Goal: Information Seeking & Learning: Learn about a topic

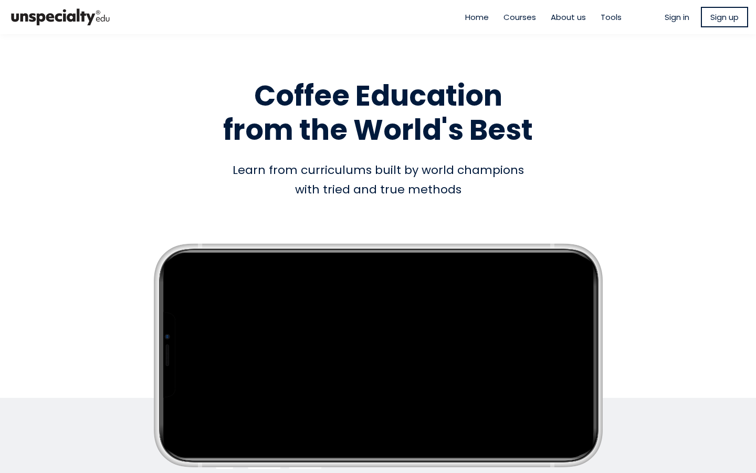
click at [667, 16] on span "Sign in" at bounding box center [677, 17] width 25 height 12
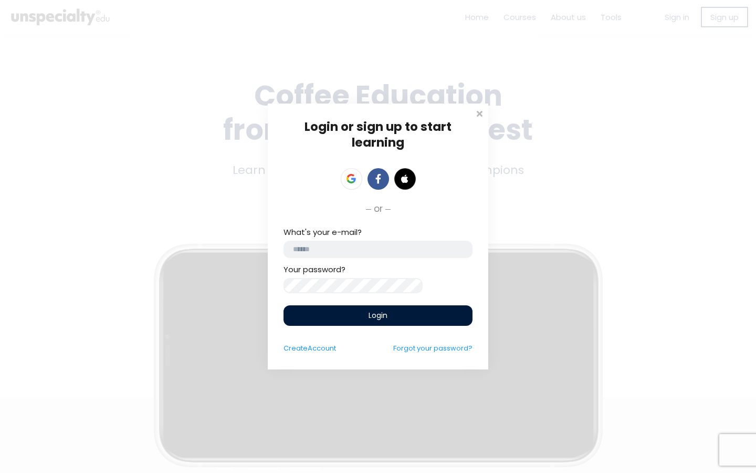
click at [320, 242] on input "email" at bounding box center [378, 248] width 189 height 17
type input "*"
type input "**********"
click at [357, 320] on div "Login" at bounding box center [378, 315] width 189 height 20
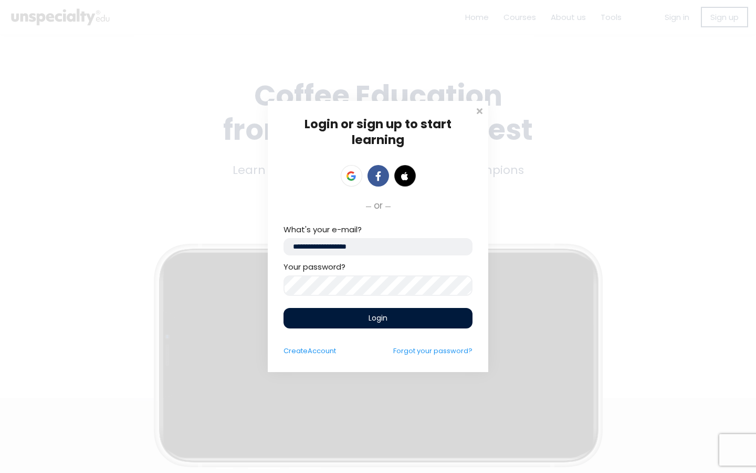
click at [359, 323] on div "Login" at bounding box center [378, 318] width 189 height 20
click at [373, 318] on span "Login" at bounding box center [378, 317] width 19 height 11
click at [389, 323] on div "Login" at bounding box center [378, 318] width 189 height 20
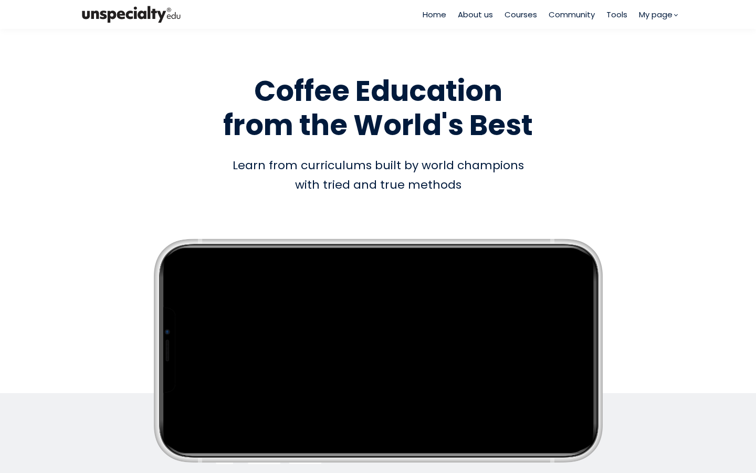
click at [519, 14] on span "Courses" at bounding box center [521, 14] width 33 height 12
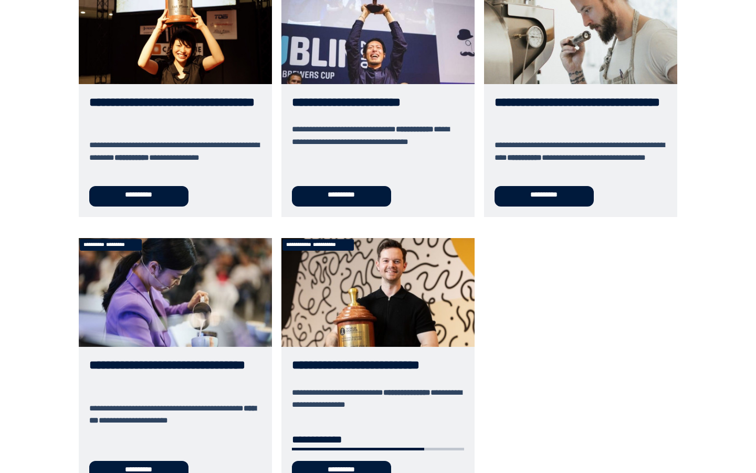
scroll to position [406, 0]
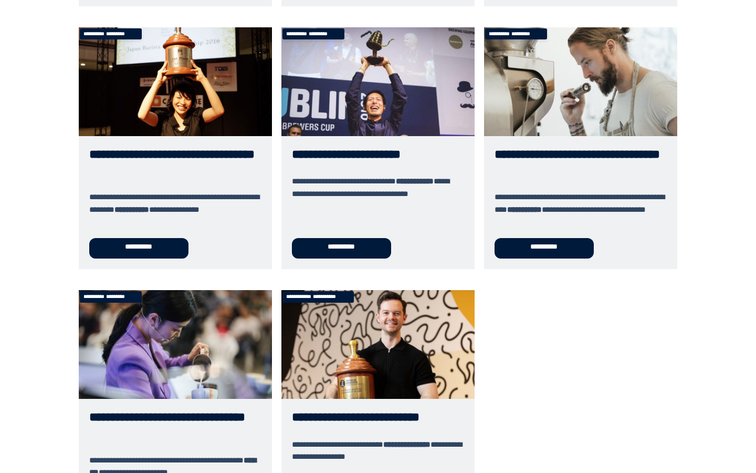
click at [234, 142] on link "**********" at bounding box center [175, 148] width 193 height 242
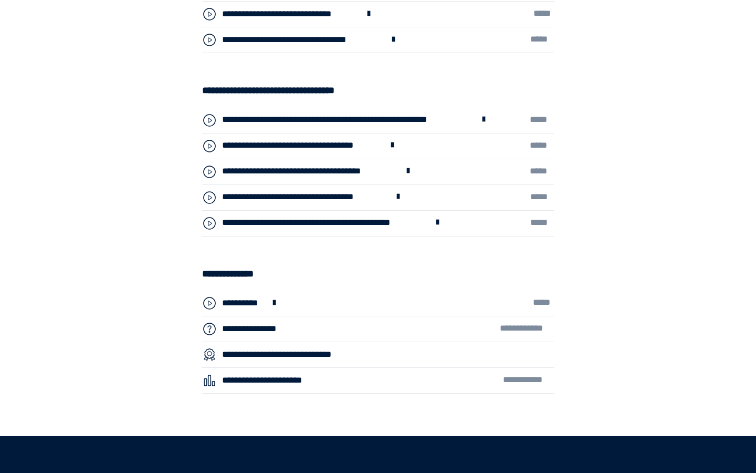
scroll to position [3235, 0]
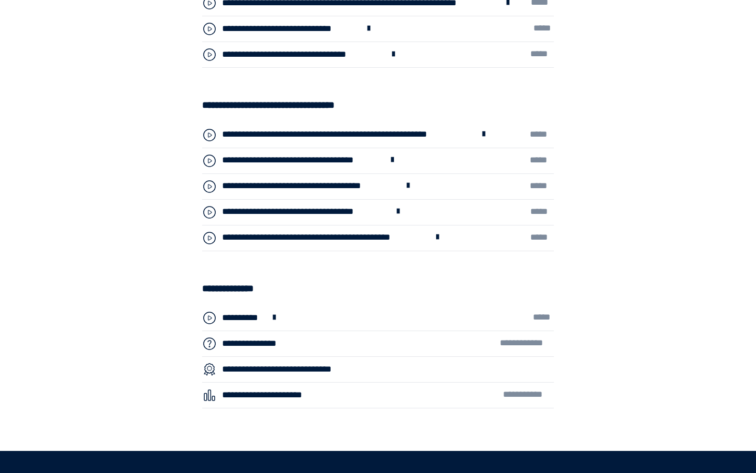
click at [434, 237] on span at bounding box center [437, 238] width 9 height 14
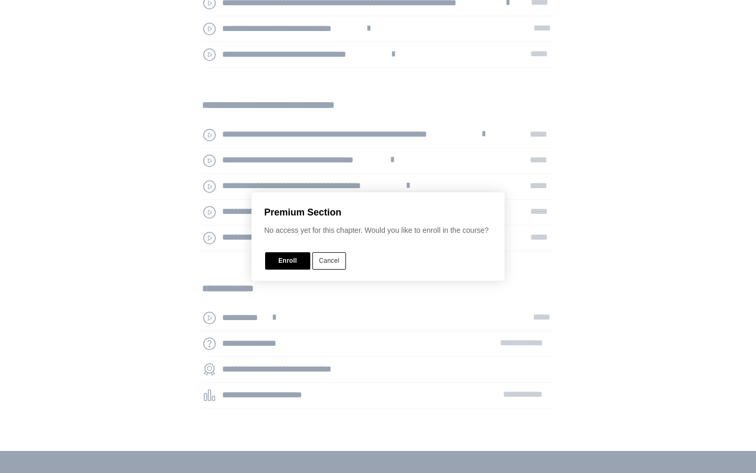
click at [324, 259] on button "Cancel" at bounding box center [329, 260] width 34 height 17
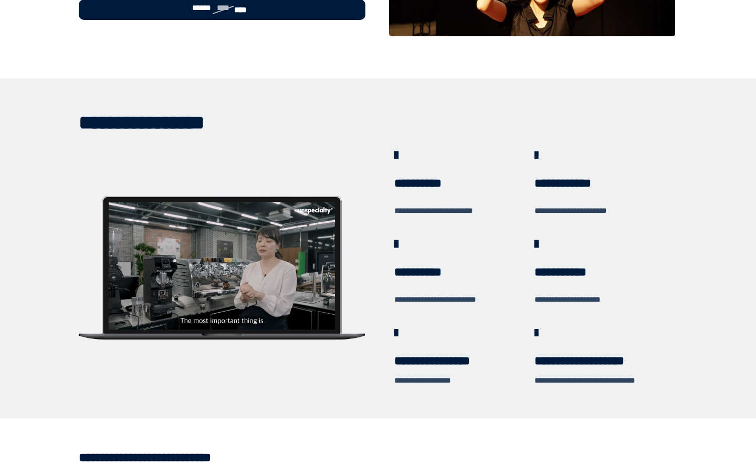
scroll to position [191, 0]
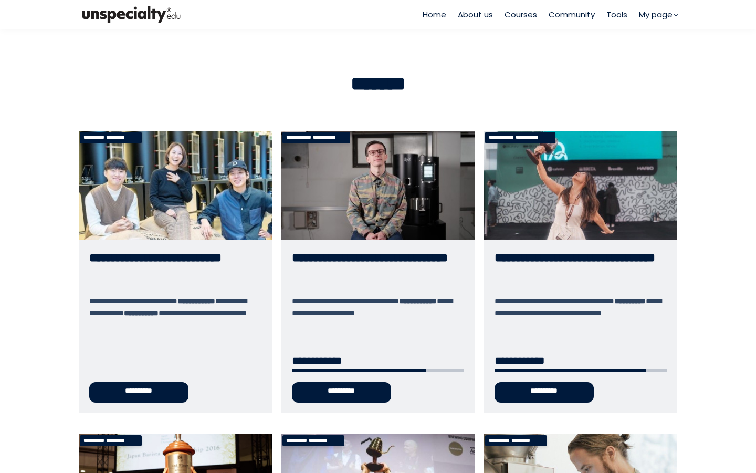
click at [402, 204] on link "**********" at bounding box center [377, 271] width 193 height 281
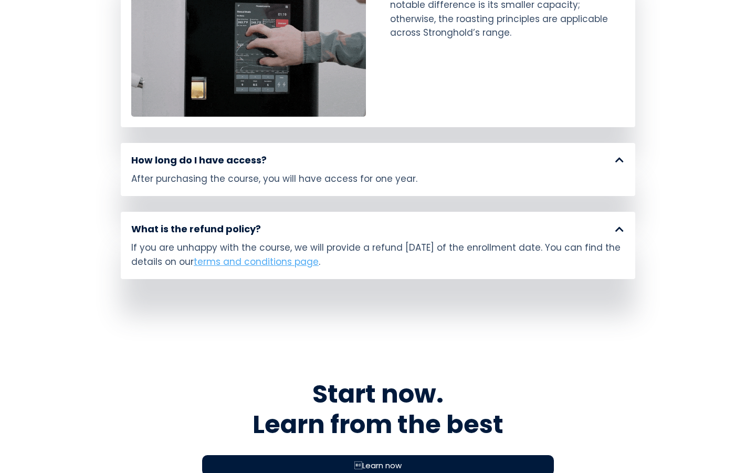
scroll to position [5784, 0]
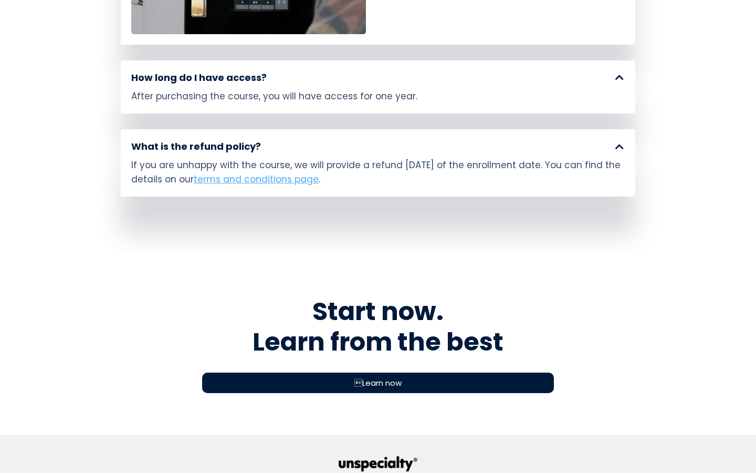
click at [383, 376] on span "Learn now" at bounding box center [377, 382] width 47 height 12
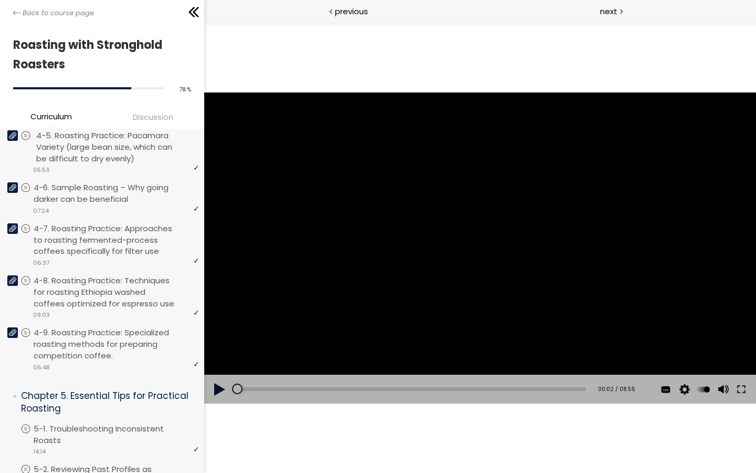
scroll to position [1046, 0]
click at [104, 292] on p "4-8. Roasting Practice: Techniques for roasting Ethiopia washed coffees optimiz…" at bounding box center [118, 291] width 165 height 34
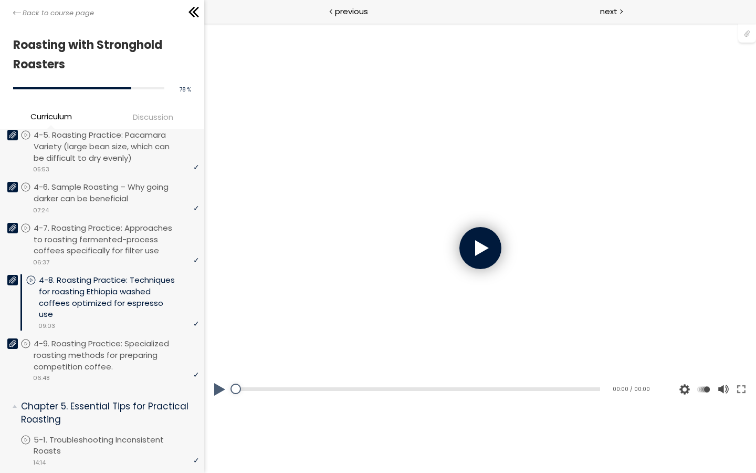
click at [480, 247] on div at bounding box center [480, 248] width 42 height 42
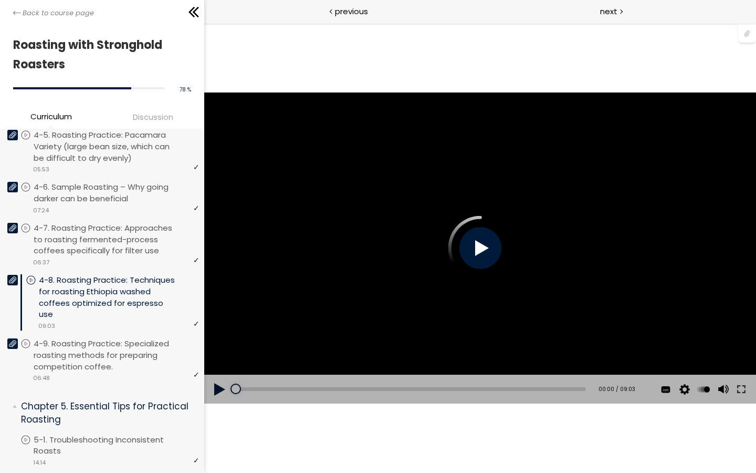
click at [474, 253] on div at bounding box center [480, 248] width 42 height 42
click at [746, 384] on button at bounding box center [740, 388] width 19 height 29
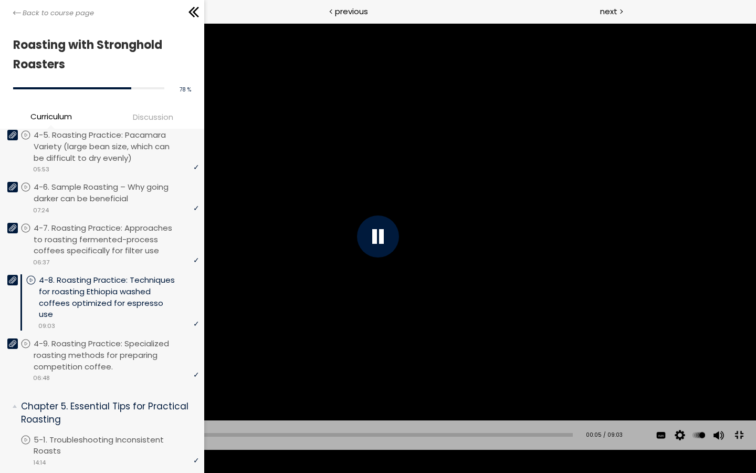
click at [689, 357] on div "You can download the roast profile image by clicking the 📎 above. * Amount of g…" at bounding box center [378, 236] width 756 height 425
click at [683, 356] on div "You can download the roast profile image by clicking the 📎 above. * Amount of g…" at bounding box center [378, 236] width 756 height 425
click at [658, 392] on span "English" at bounding box center [659, 387] width 27 height 10
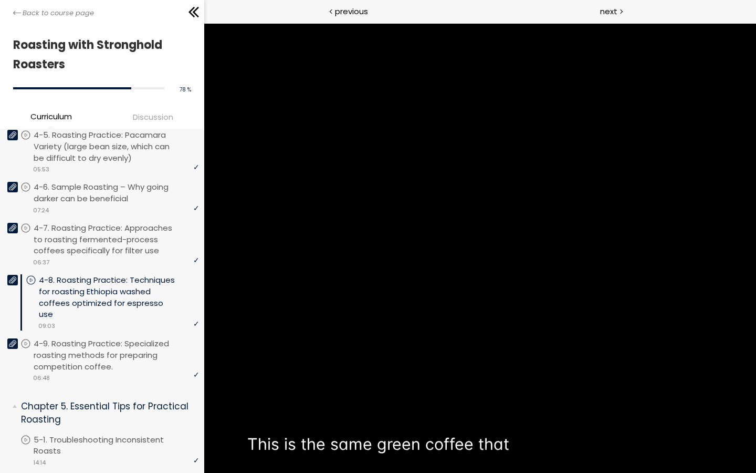
click at [667, 367] on div "You can download the roast profile image by clicking the 📎 above. * Amount of g…" at bounding box center [378, 236] width 756 height 425
